Goal: Navigation & Orientation: Find specific page/section

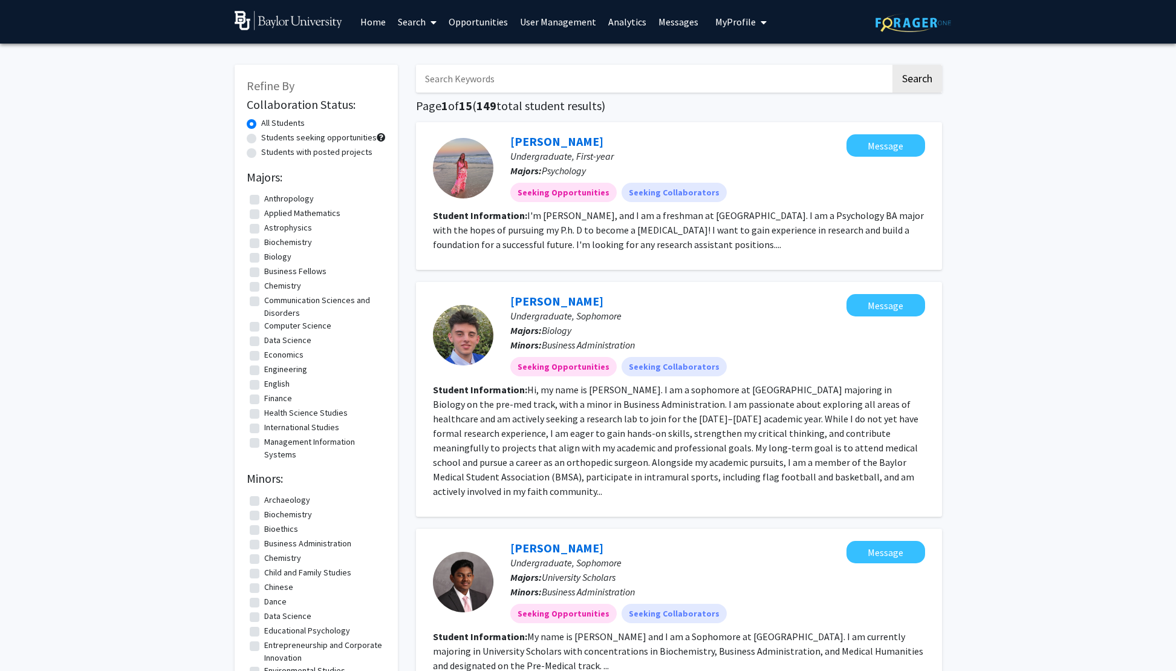
click at [419, 24] on link "Search" at bounding box center [417, 22] width 51 height 42
click at [416, 57] on span "Faculty/Staff" at bounding box center [436, 56] width 89 height 24
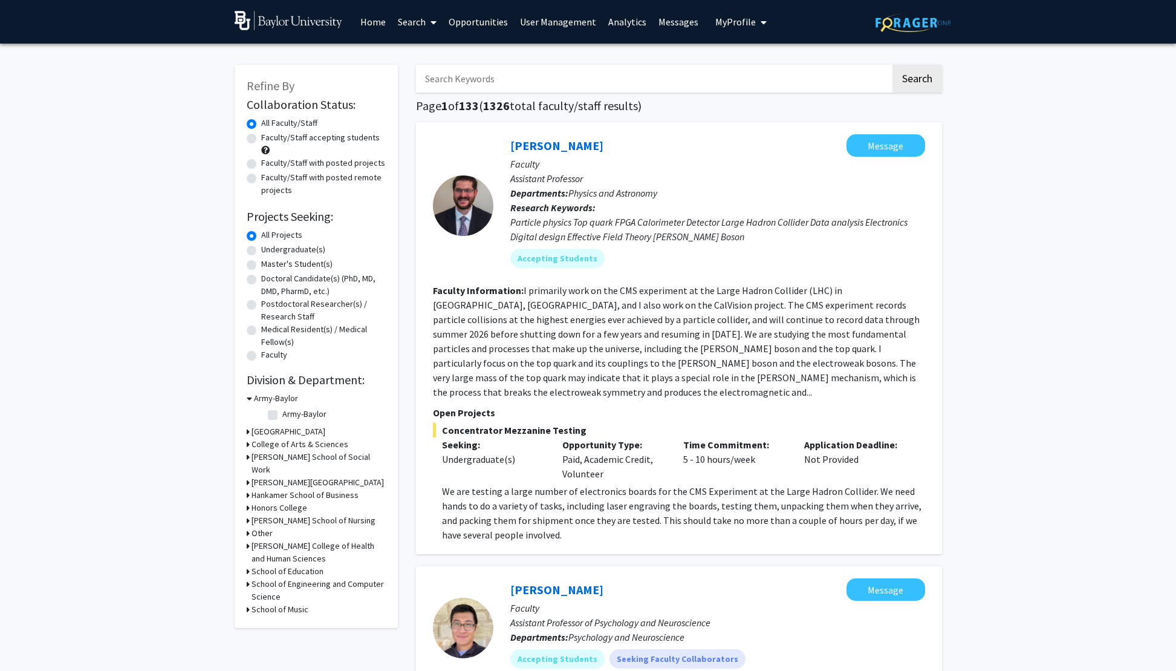
click at [261, 137] on label "Faculty/Staff accepting students" at bounding box center [320, 137] width 119 height 13
click at [261, 137] on input "Faculty/Staff accepting students" at bounding box center [265, 135] width 8 height 8
radio input "true"
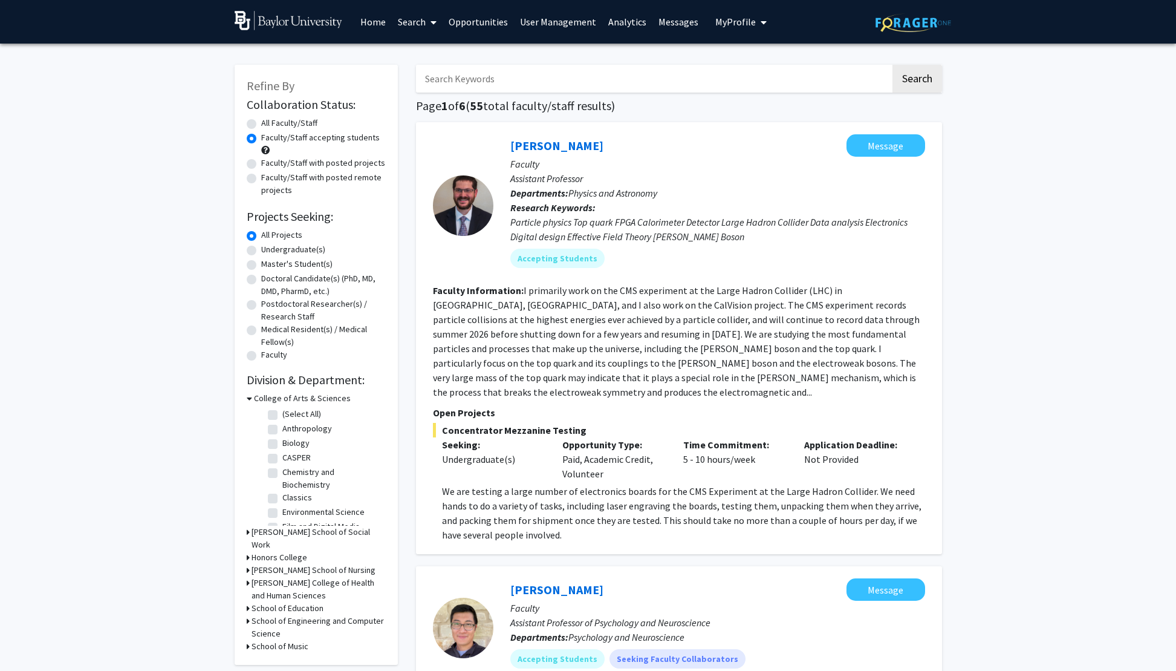
click at [584, 20] on link "User Management" at bounding box center [558, 22] width 88 height 42
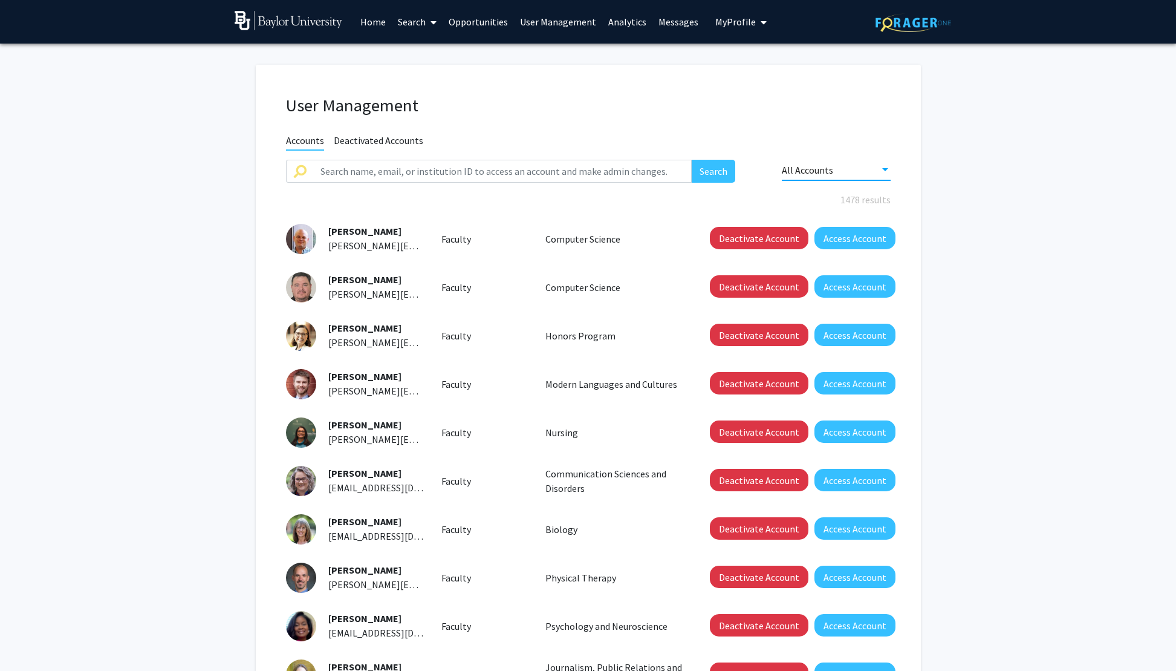
click at [822, 175] on span "All Accounts" at bounding box center [807, 170] width 51 height 12
click at [804, 197] on span "Claimed Accounts" at bounding box center [836, 198] width 109 height 29
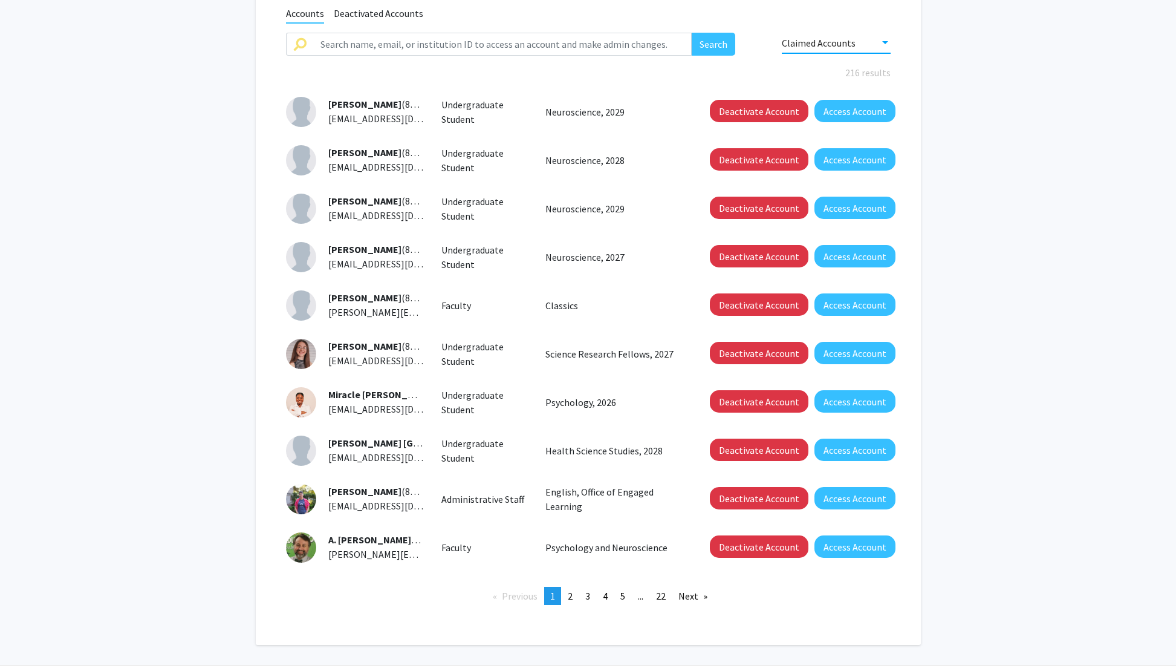
scroll to position [164, 0]
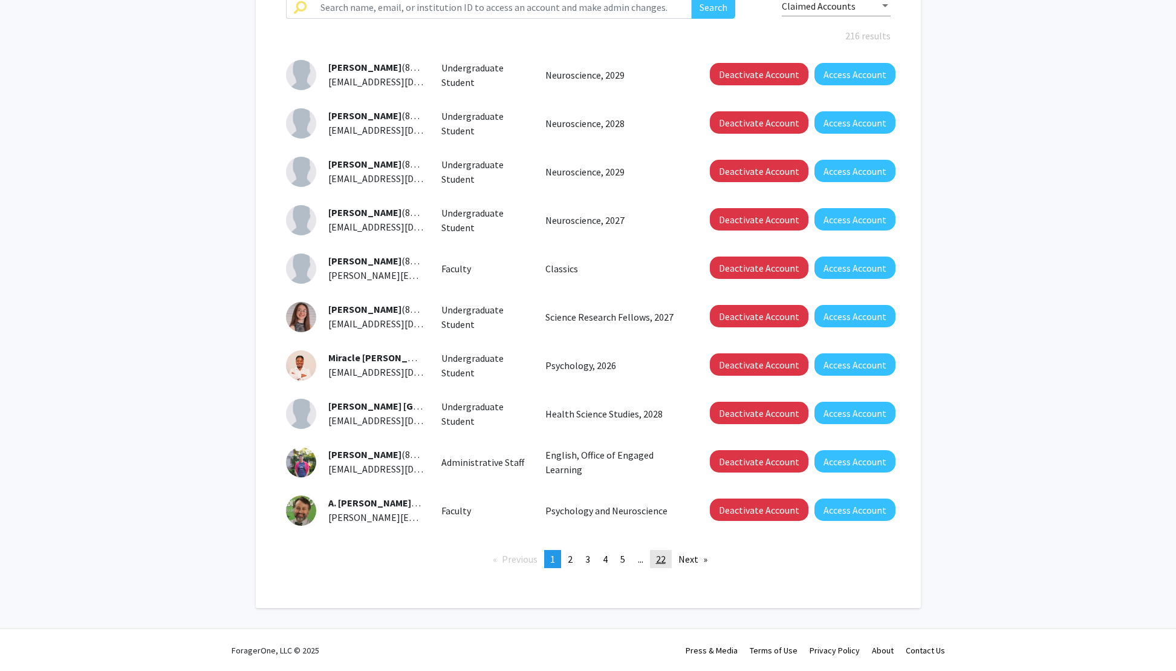
click at [666, 559] on span "22" at bounding box center [661, 559] width 10 height 12
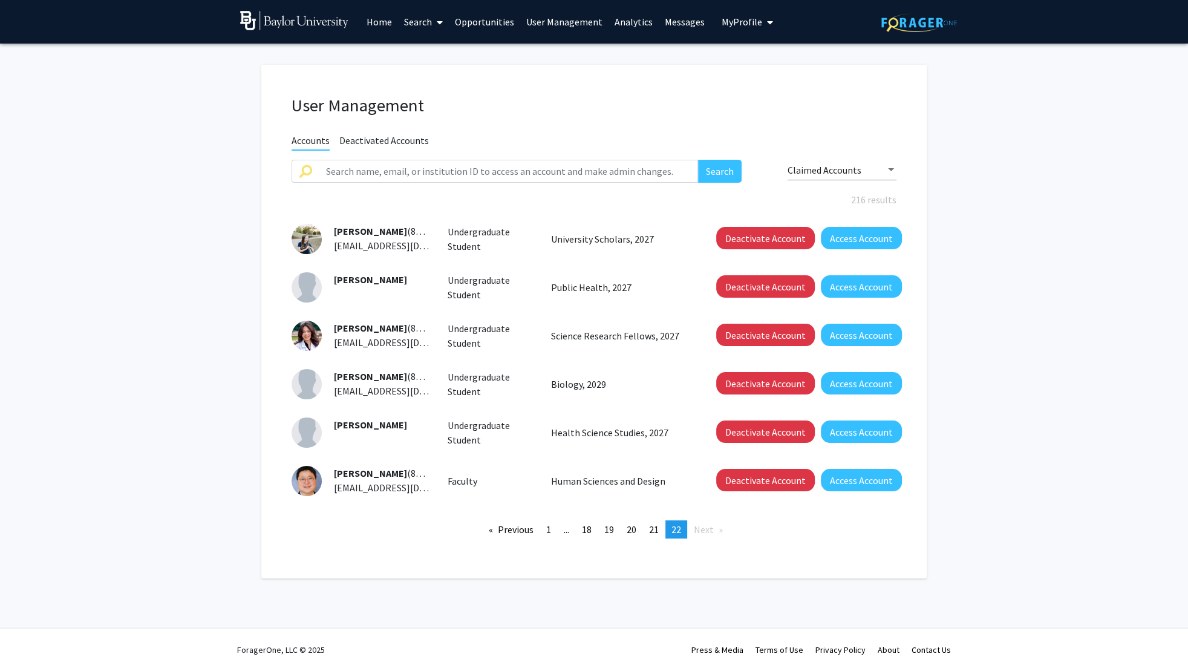
click at [620, 17] on link "Analytics" at bounding box center [633, 22] width 50 height 42
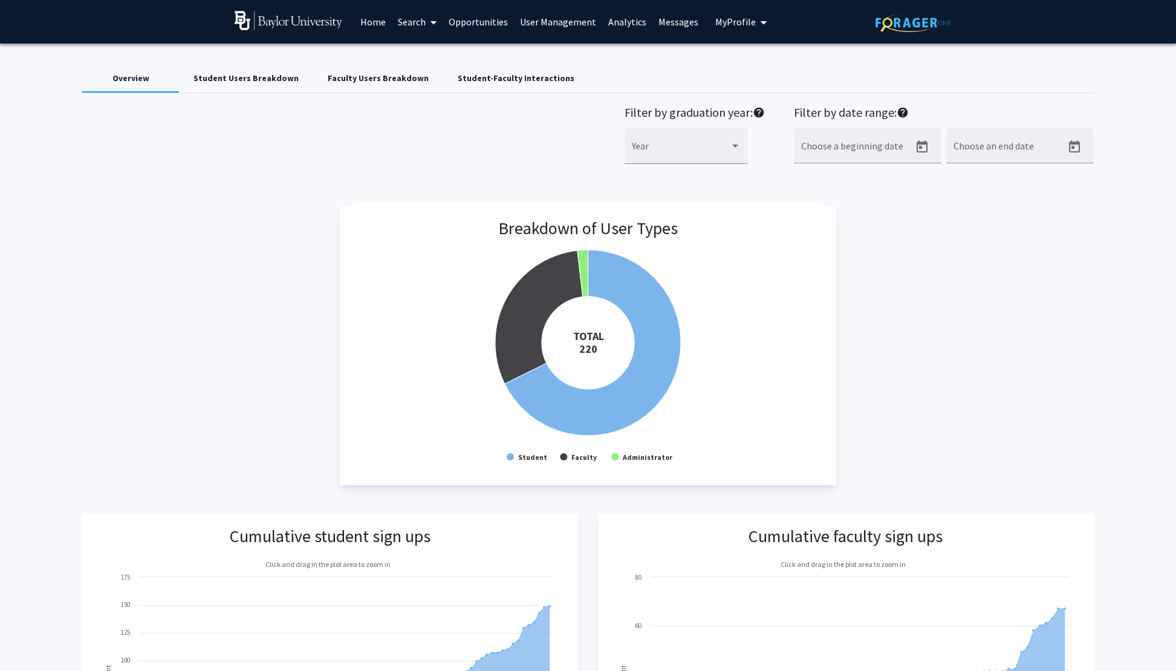
click at [532, 76] on div "Student-Faculty Interactions" at bounding box center [516, 78] width 117 height 13
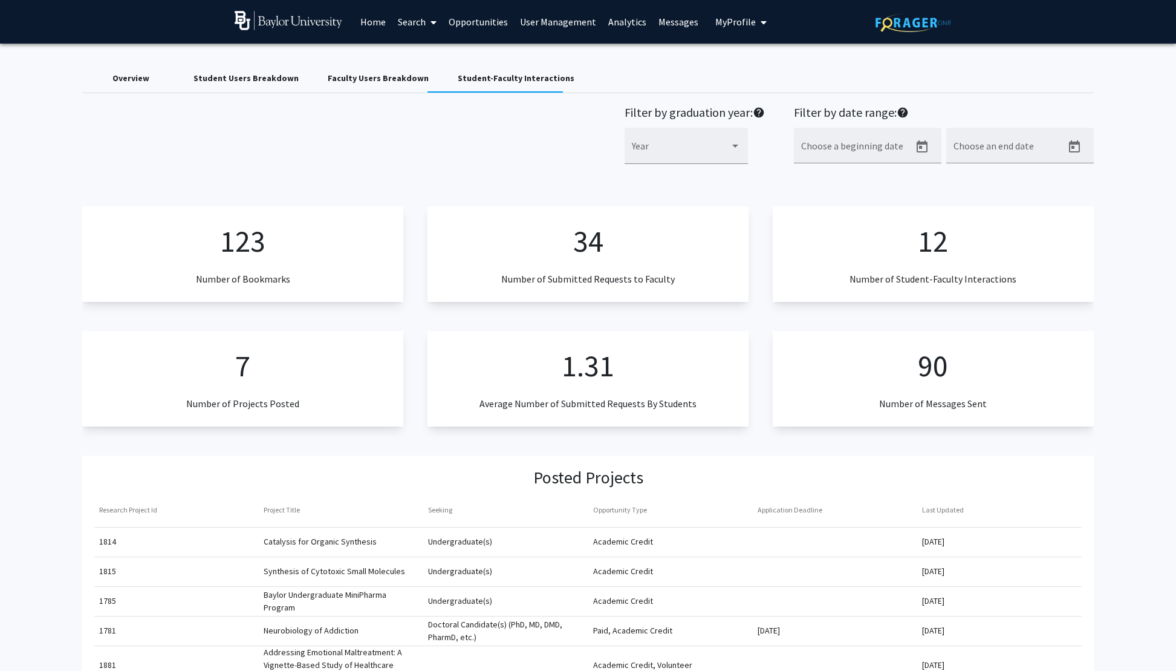
click at [357, 79] on div "Faculty Users Breakdown" at bounding box center [378, 78] width 101 height 13
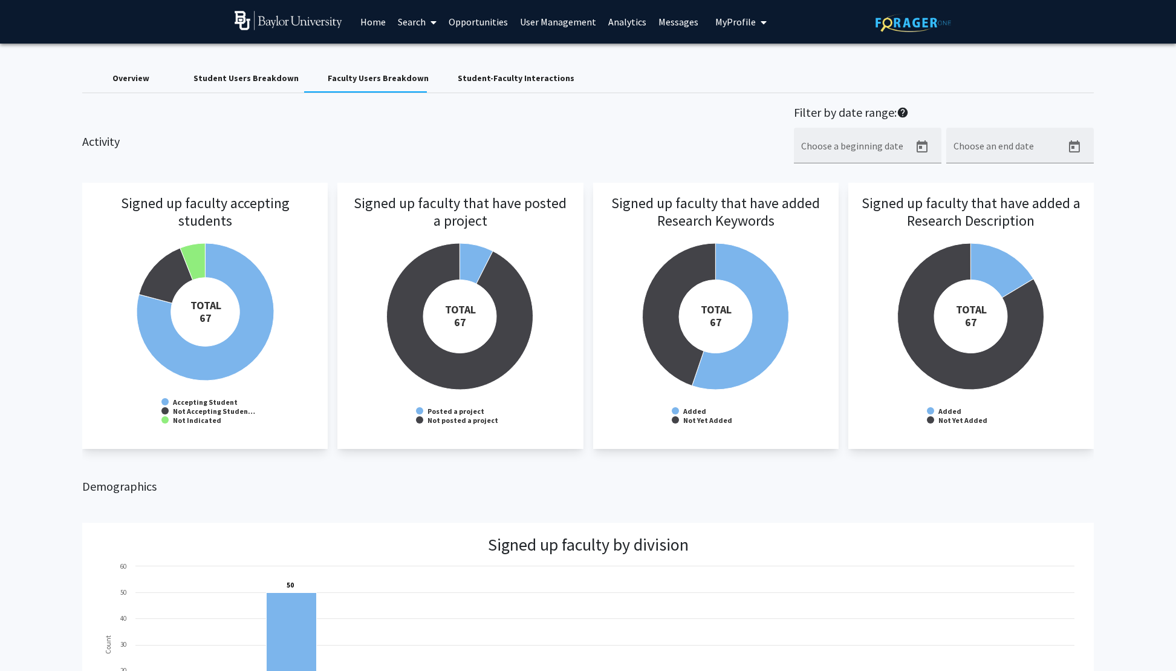
click at [218, 75] on div "Student Users Breakdown" at bounding box center [246, 78] width 105 height 13
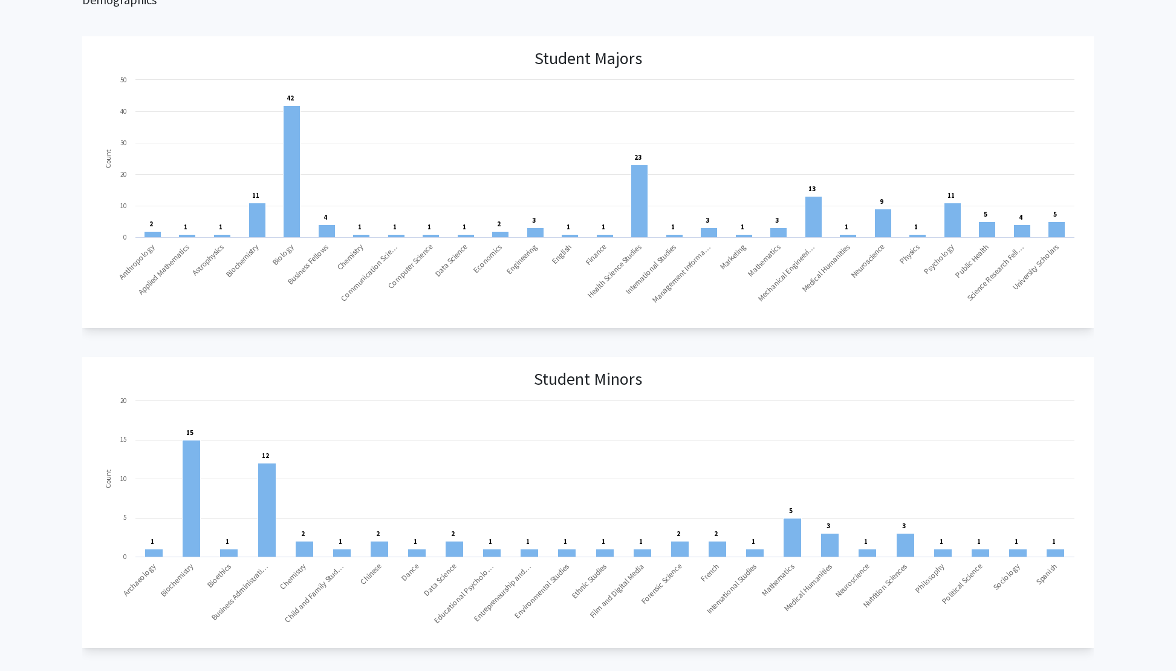
scroll to position [339, 0]
